Goal: Information Seeking & Learning: Learn about a topic

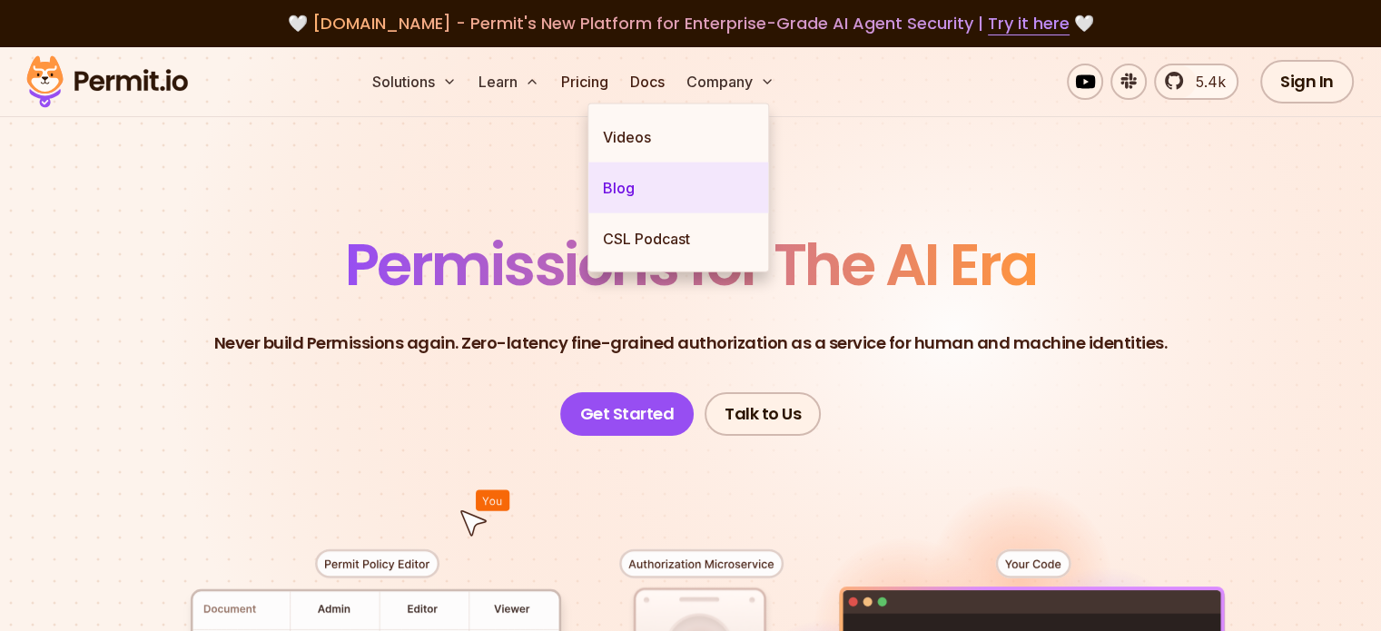
click at [620, 190] on link "Blog" at bounding box center [678, 188] width 180 height 51
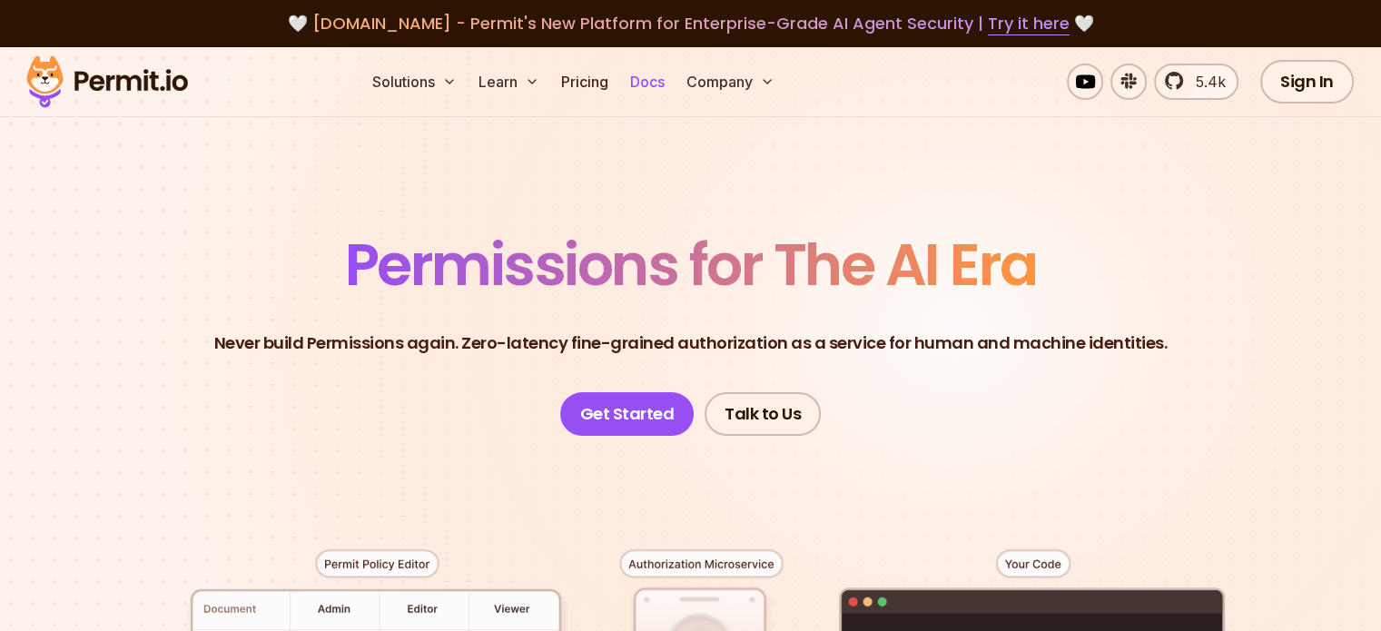
click at [672, 82] on link "Docs" at bounding box center [647, 82] width 49 height 36
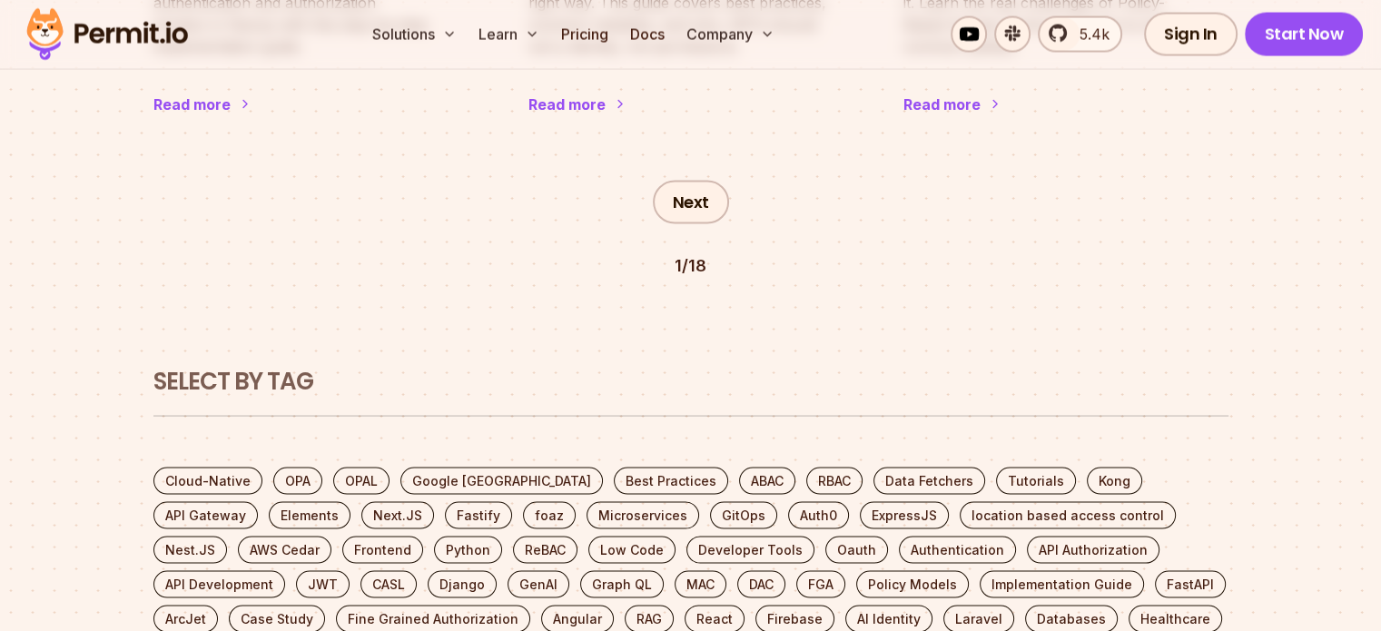
scroll to position [3358, 0]
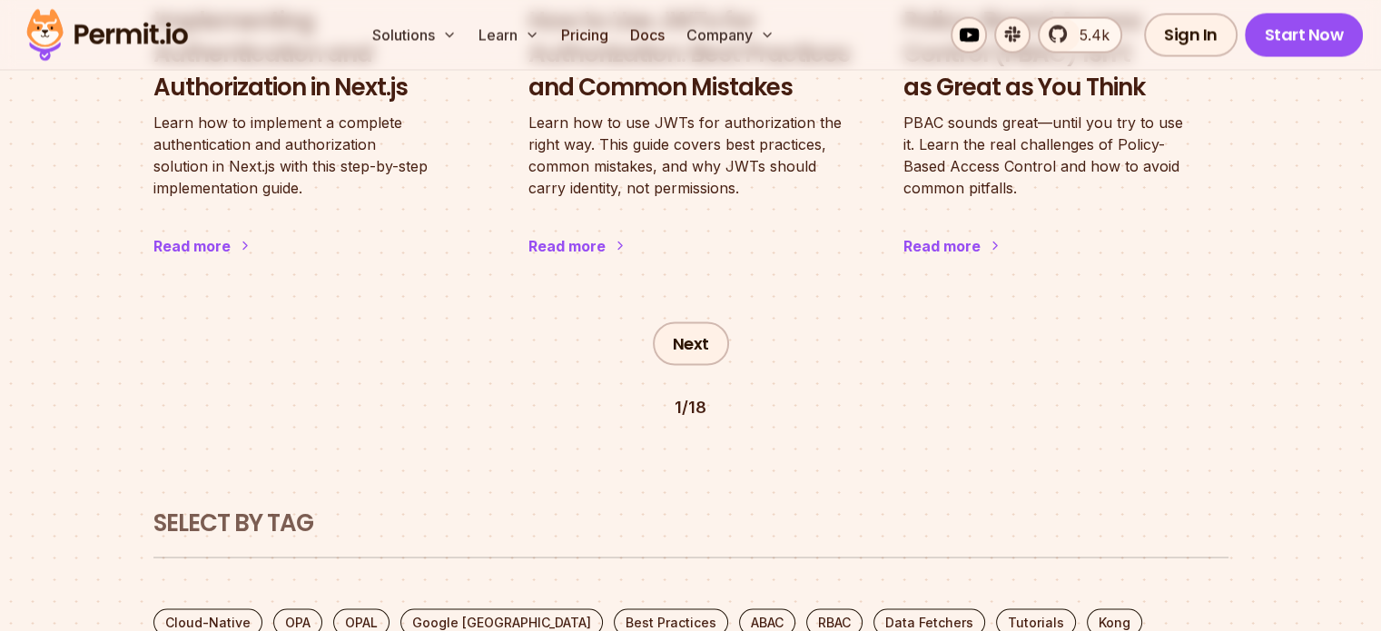
click at [661, 507] on h2 "Select by Tag" at bounding box center [690, 523] width 1075 height 33
